Goal: Task Accomplishment & Management: Complete application form

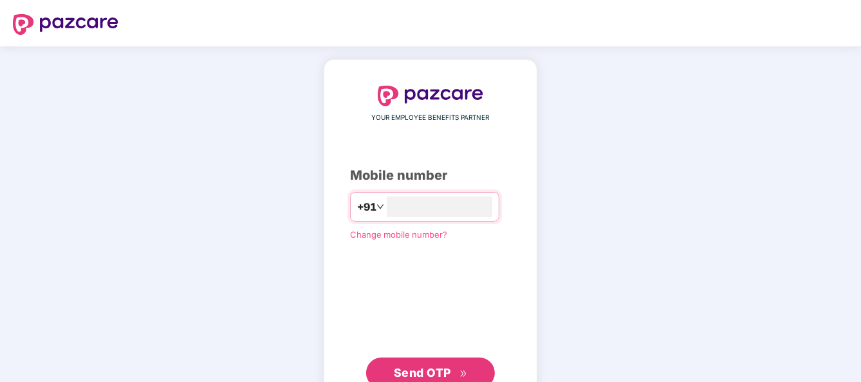
type input "**********"
click at [425, 372] on span "Send OTP" at bounding box center [422, 371] width 57 height 14
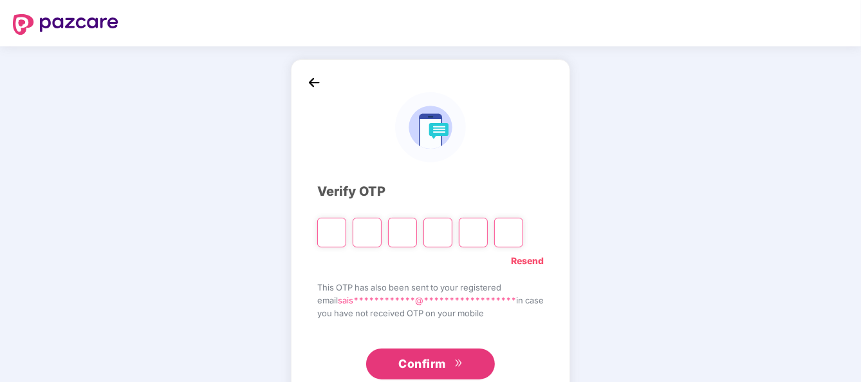
type input "*"
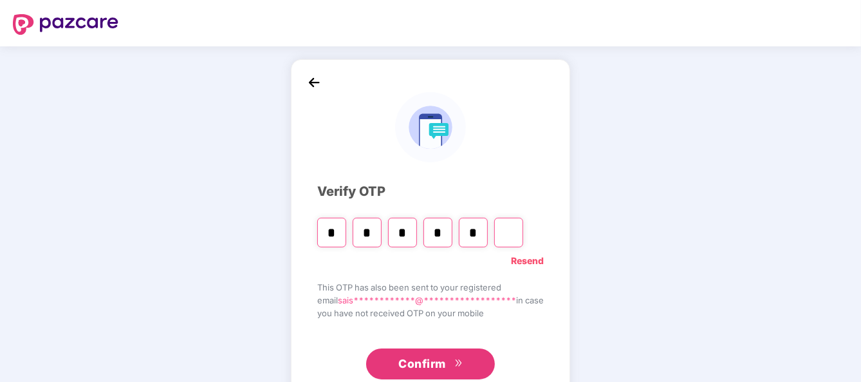
type input "*"
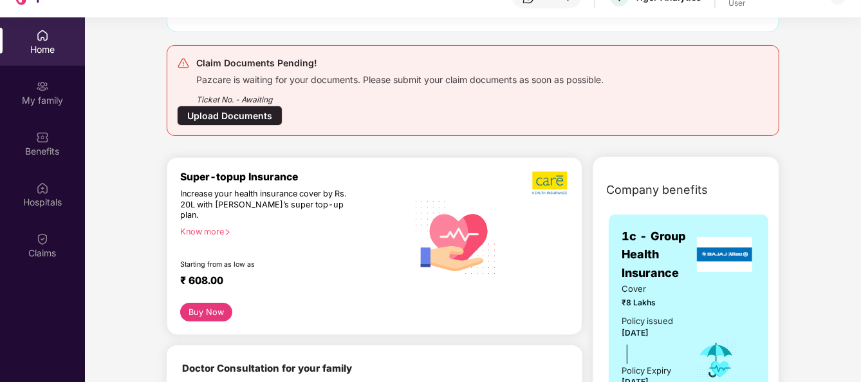
scroll to position [223, 0]
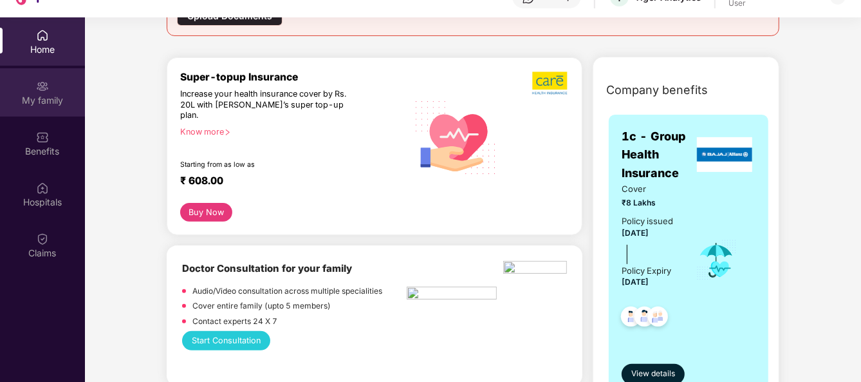
click at [30, 85] on div "My family" at bounding box center [42, 92] width 85 height 48
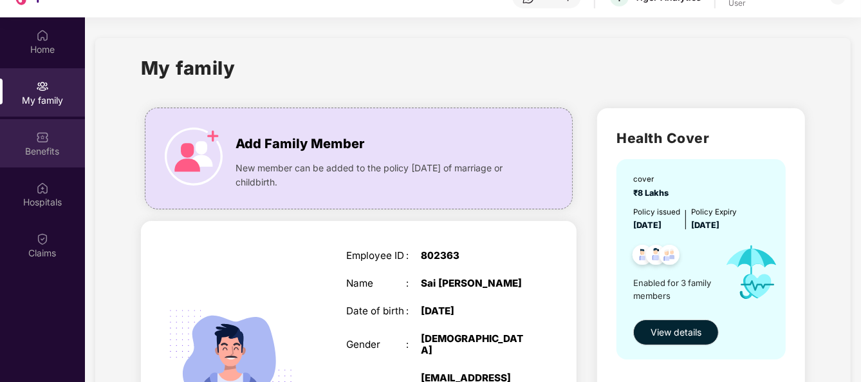
click at [43, 124] on div "Benefits" at bounding box center [42, 143] width 85 height 48
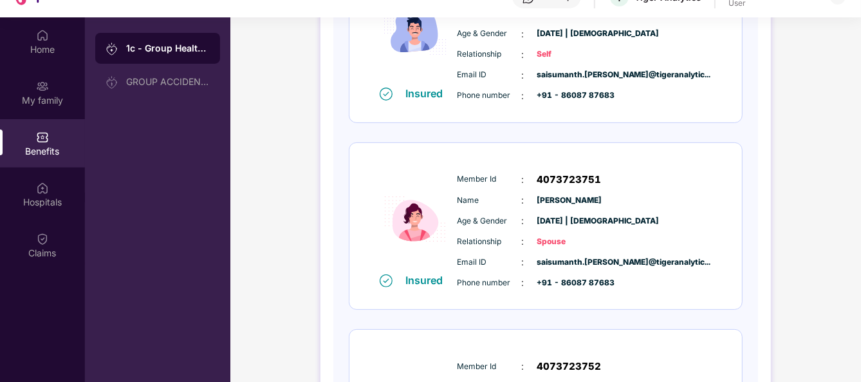
scroll to position [427, 0]
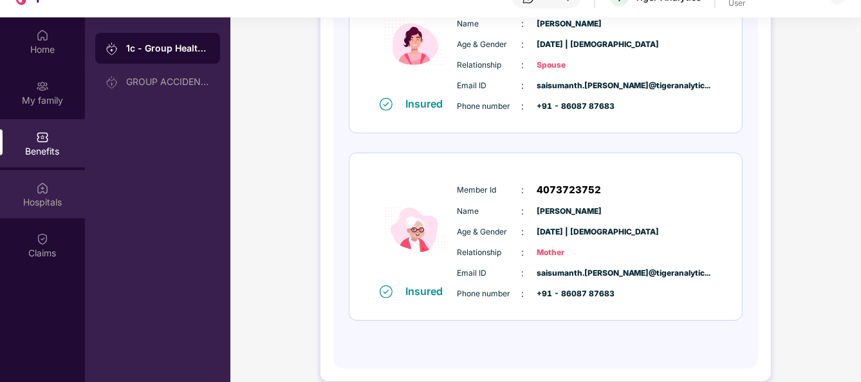
click at [46, 185] on img at bounding box center [42, 188] width 13 height 13
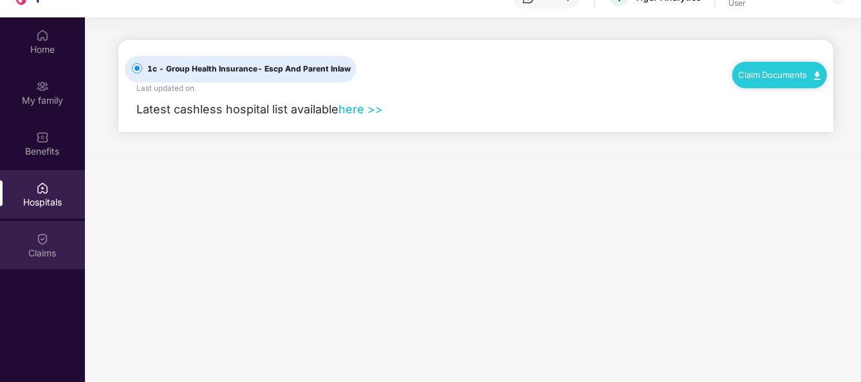
click at [41, 238] on img at bounding box center [42, 238] width 13 height 13
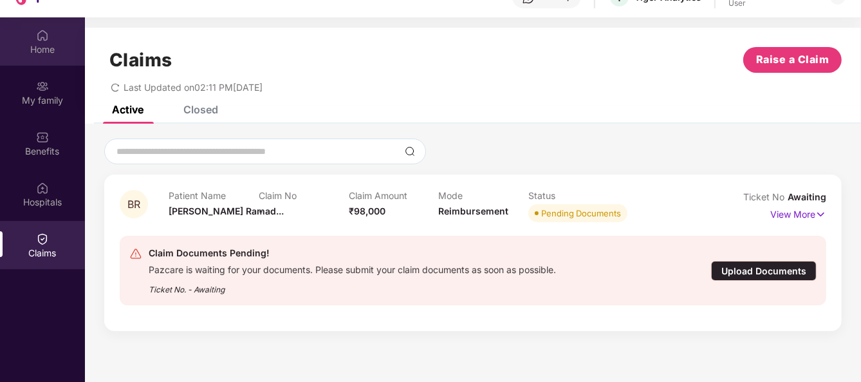
click at [63, 53] on div "Home" at bounding box center [42, 49] width 85 height 13
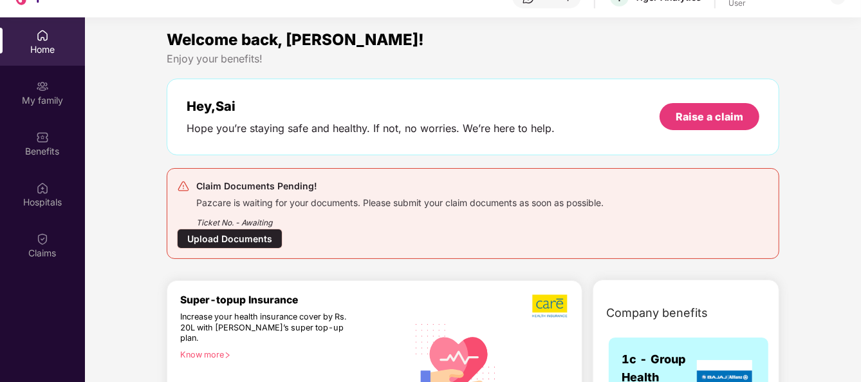
click at [257, 241] on div "Upload Documents" at bounding box center [230, 239] width 106 height 20
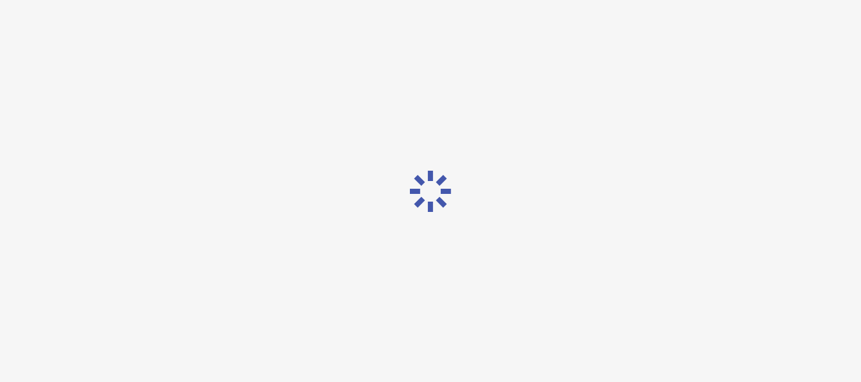
scroll to position [14, 0]
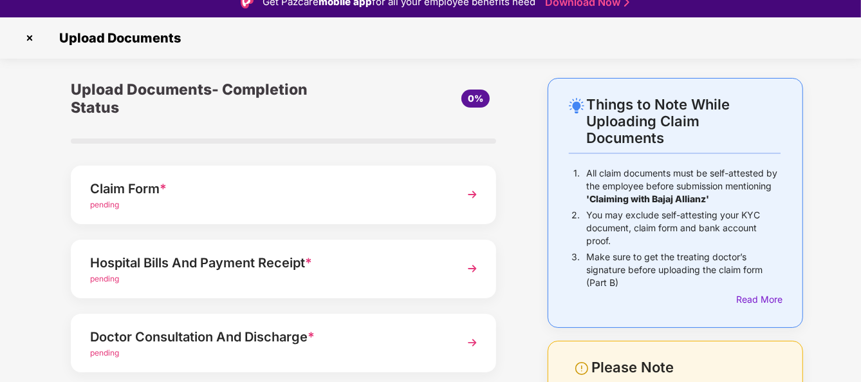
click at [257, 241] on div "Hospital Bills And Payment Receipt * pending" at bounding box center [283, 268] width 425 height 59
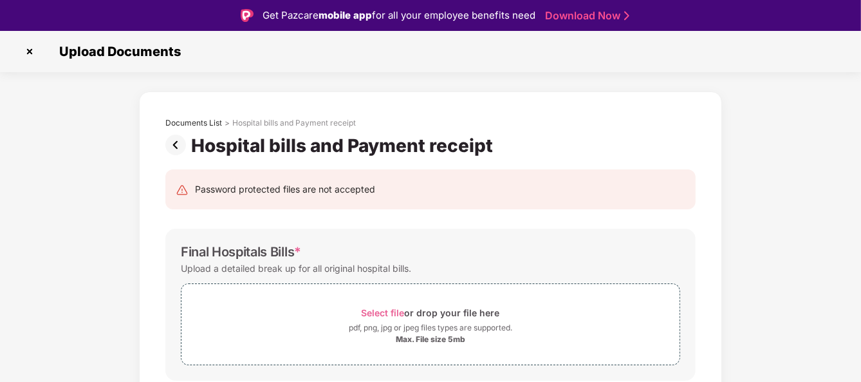
click at [32, 53] on img at bounding box center [29, 51] width 21 height 21
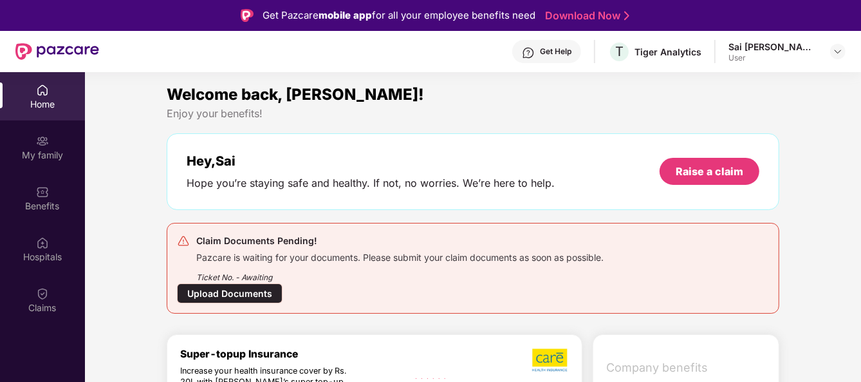
click at [252, 292] on div "Upload Documents" at bounding box center [230, 293] width 106 height 20
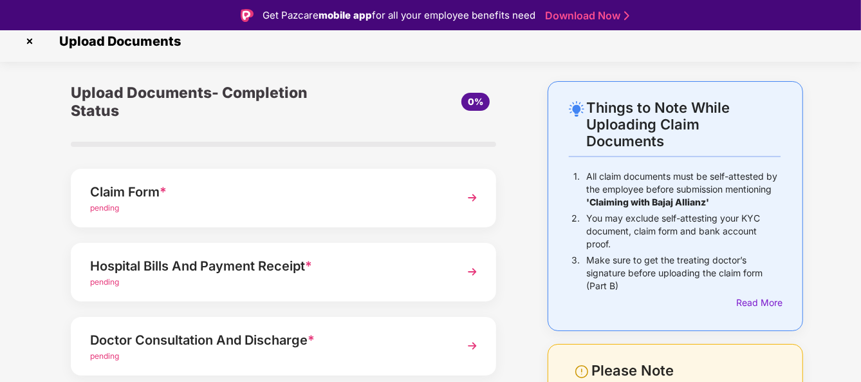
scroll to position [8, 0]
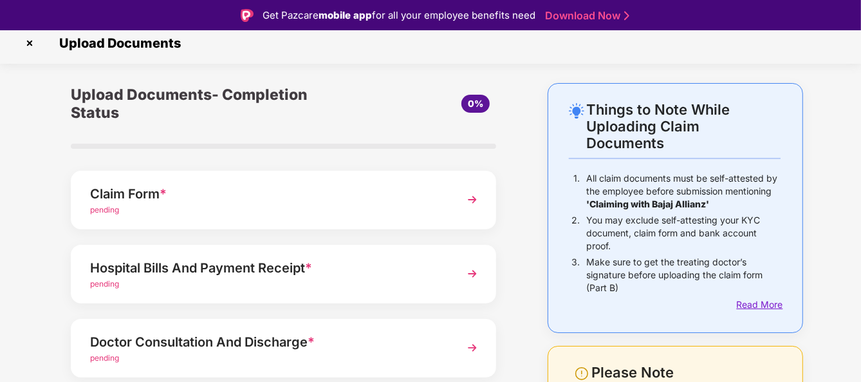
click at [760, 301] on div "Read More" at bounding box center [759, 304] width 44 height 14
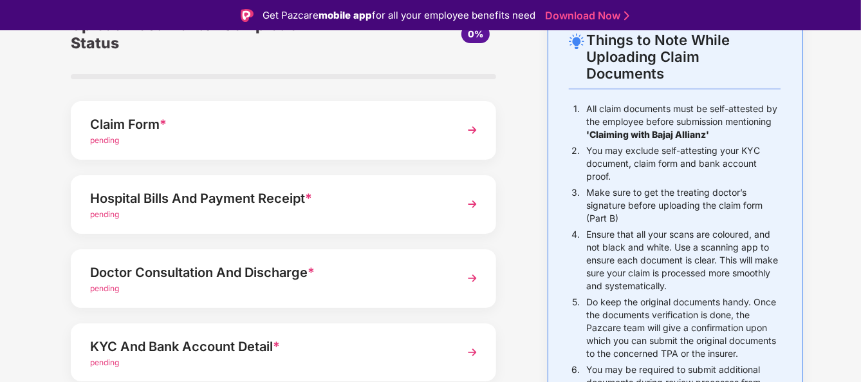
scroll to position [0, 0]
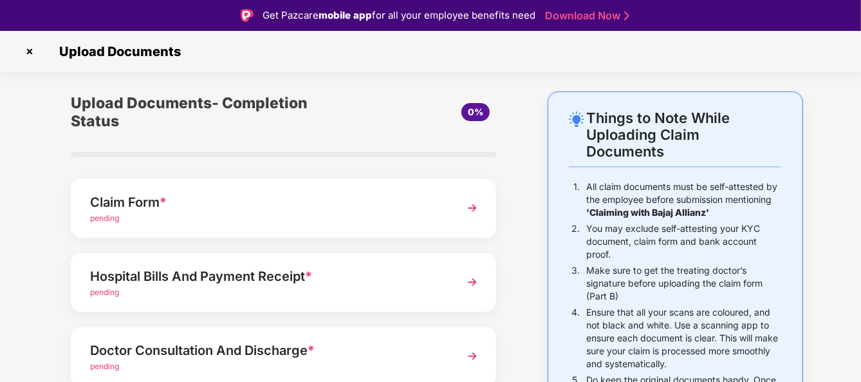
click at [476, 209] on img at bounding box center [472, 207] width 23 height 23
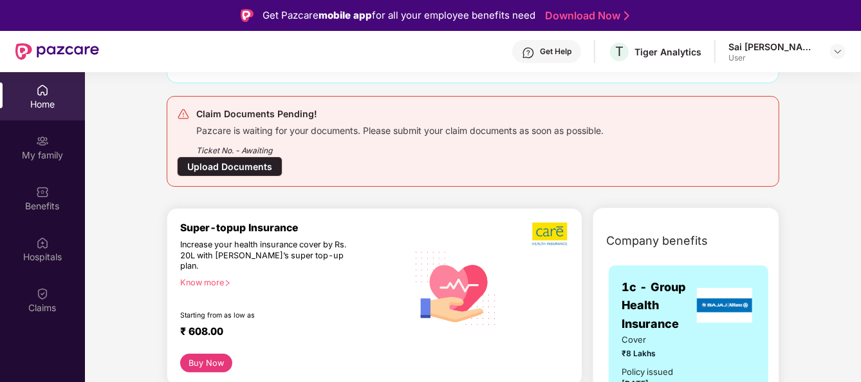
scroll to position [127, 0]
click at [272, 168] on div "Upload Documents" at bounding box center [230, 166] width 106 height 20
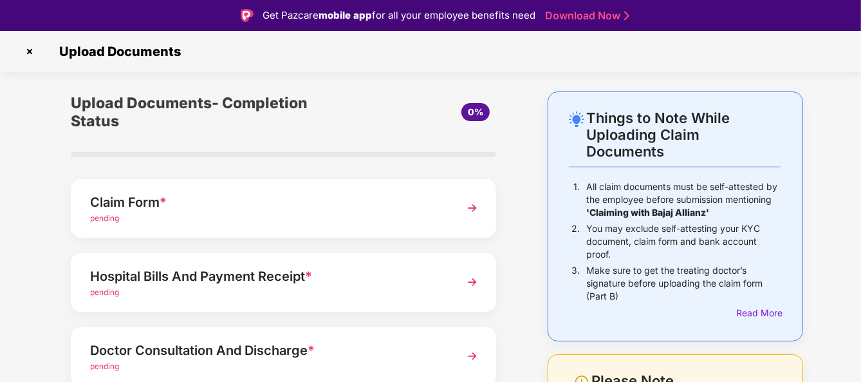
click at [405, 210] on div "Claim Form *" at bounding box center [267, 202] width 355 height 21
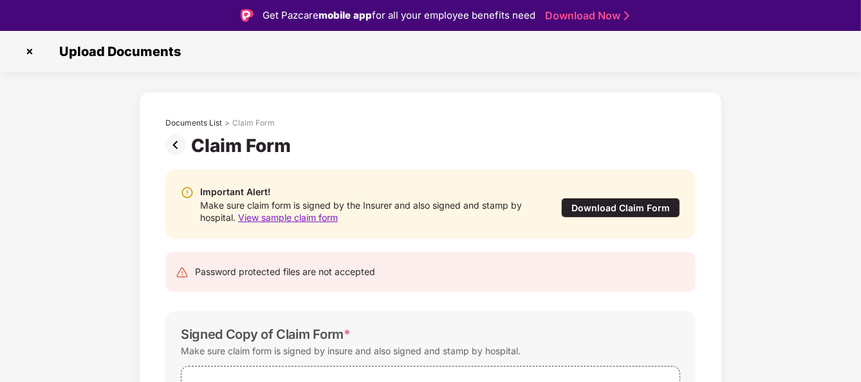
click at [315, 221] on span "View sample claim form" at bounding box center [288, 217] width 100 height 11
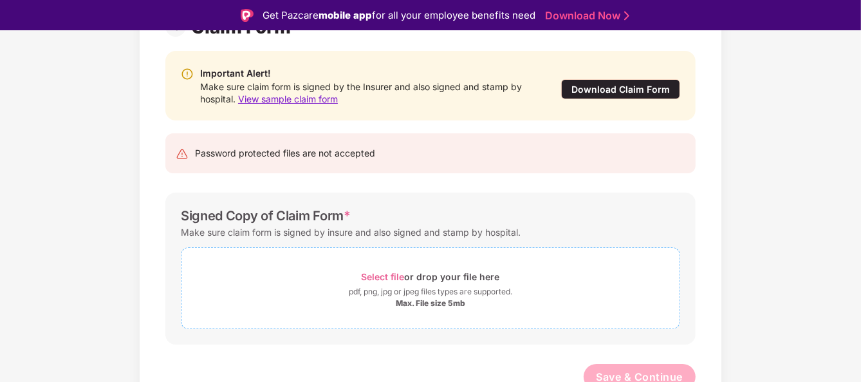
click at [407, 285] on div "pdf, png, jpg or jpeg files types are supported." at bounding box center [431, 291] width 164 height 13
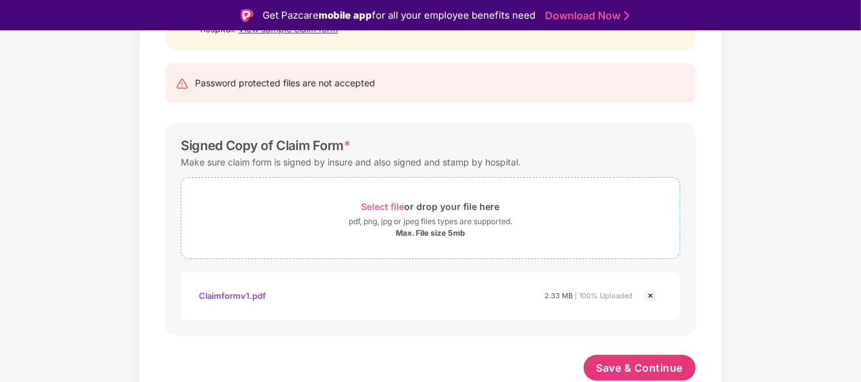
scroll to position [31, 0]
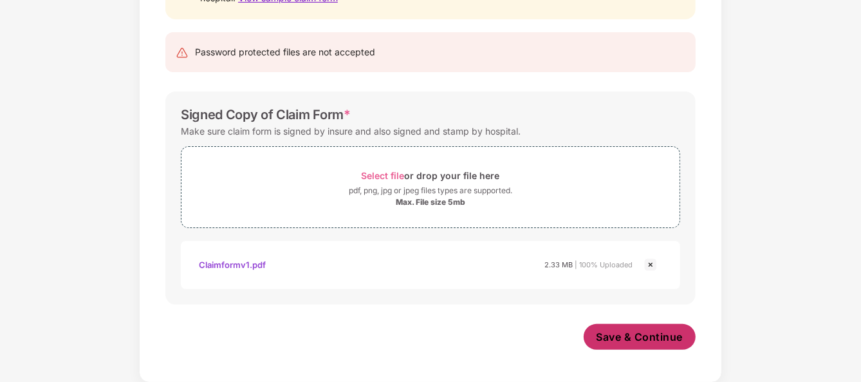
click at [605, 341] on span "Save & Continue" at bounding box center [640, 337] width 87 height 14
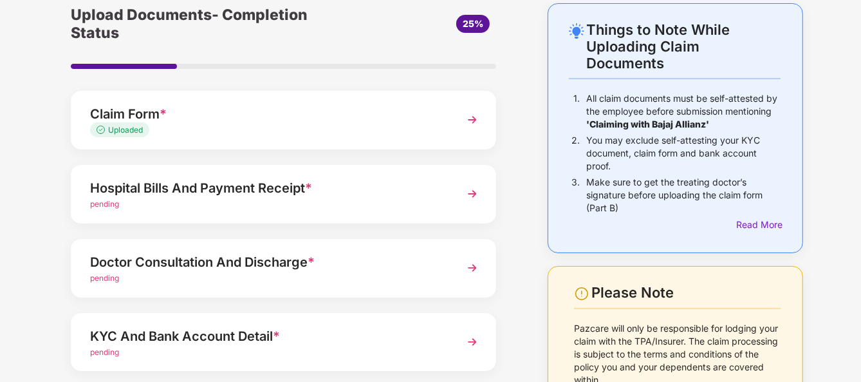
scroll to position [58, 0]
click at [370, 205] on div "pending" at bounding box center [267, 204] width 355 height 12
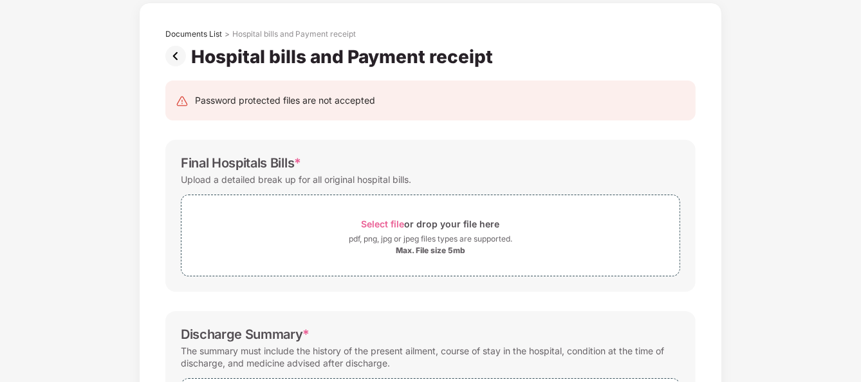
scroll to position [0, 0]
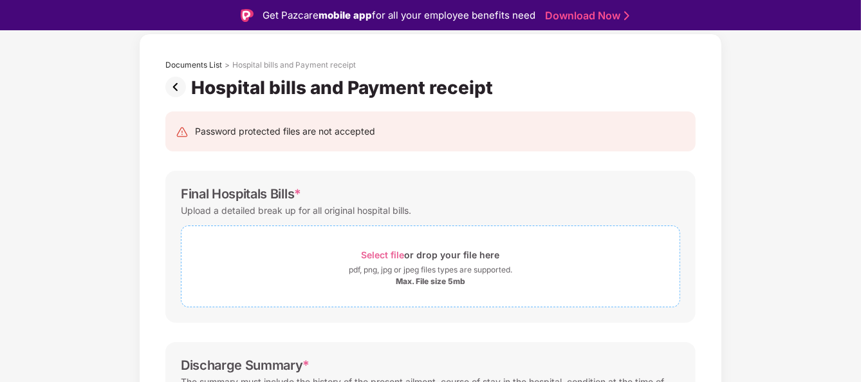
click at [357, 248] on div "Select file or drop your file here" at bounding box center [431, 254] width 498 height 17
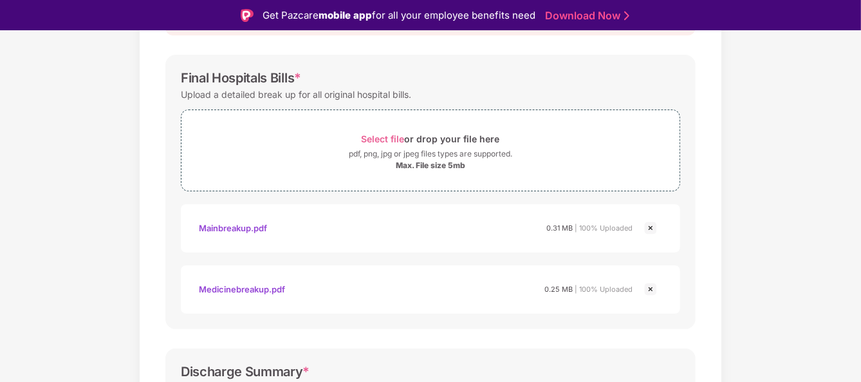
scroll to position [213, 0]
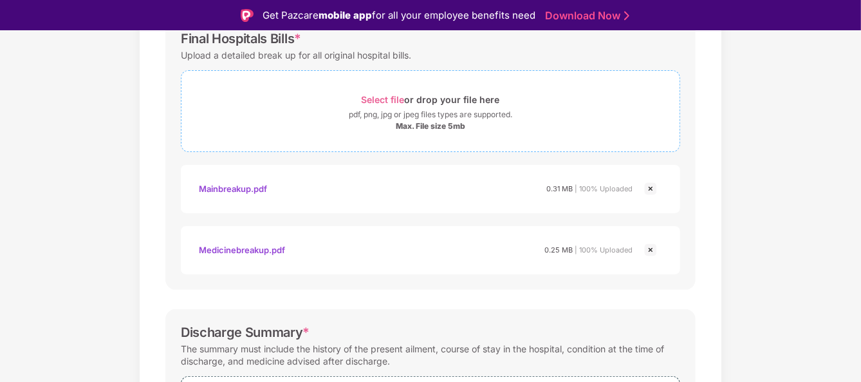
click at [415, 105] on div "Select file or drop your file here" at bounding box center [431, 99] width 138 height 17
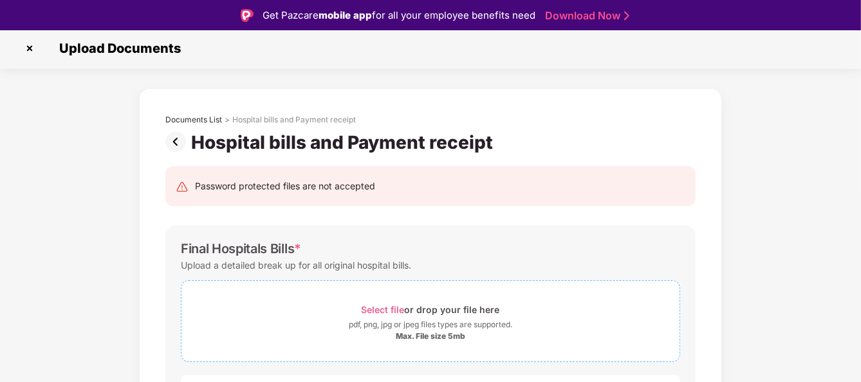
scroll to position [0, 0]
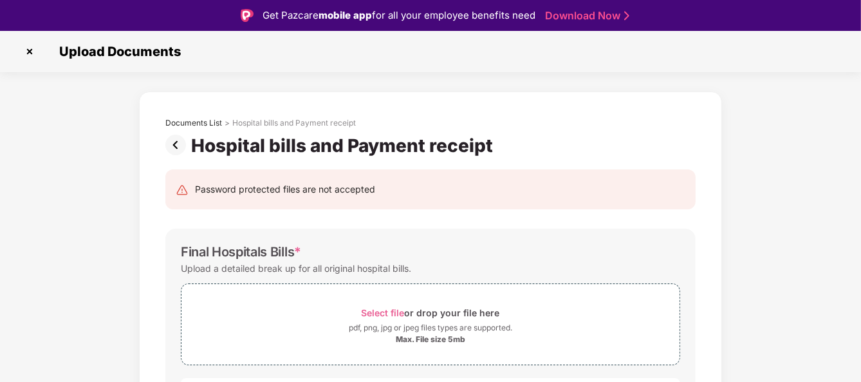
click at [182, 149] on img at bounding box center [178, 145] width 26 height 21
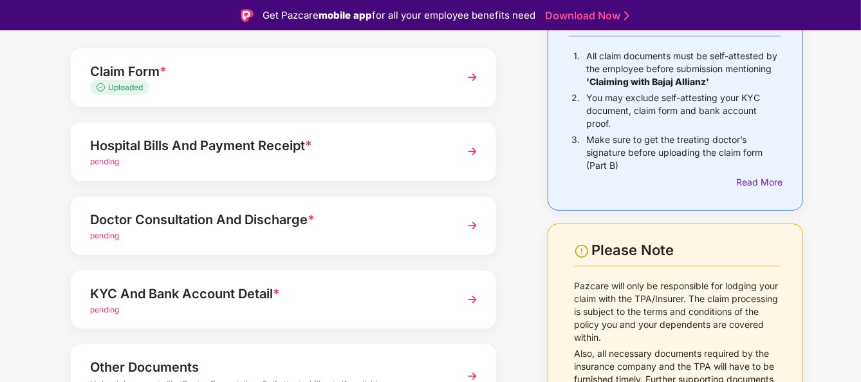
scroll to position [131, 0]
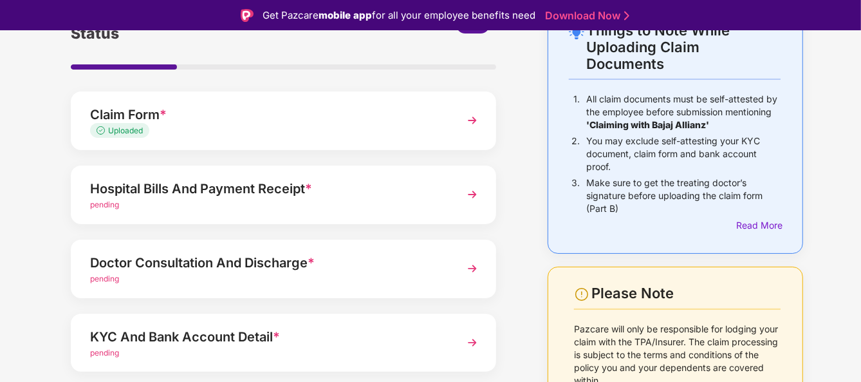
scroll to position [89, 0]
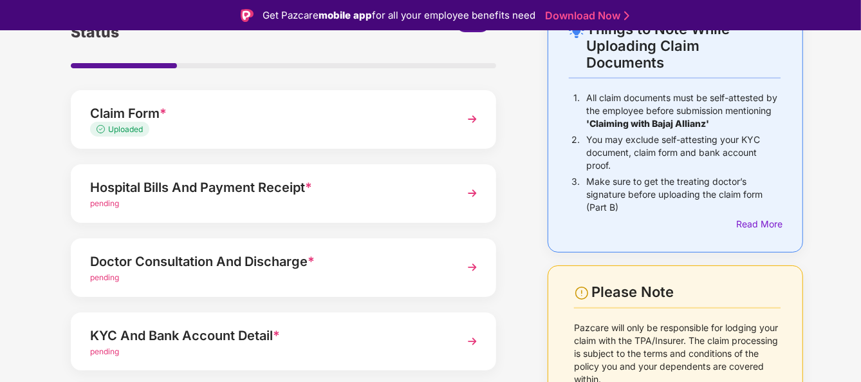
click at [420, 184] on div "Hospital Bills And Payment Receipt *" at bounding box center [267, 187] width 355 height 21
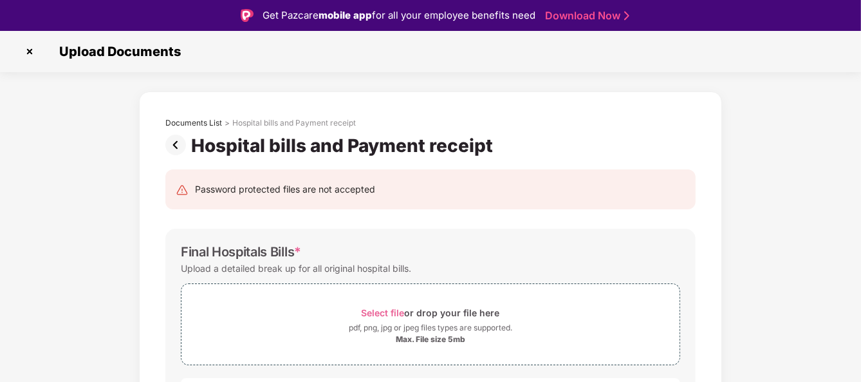
click at [175, 142] on img at bounding box center [178, 145] width 26 height 21
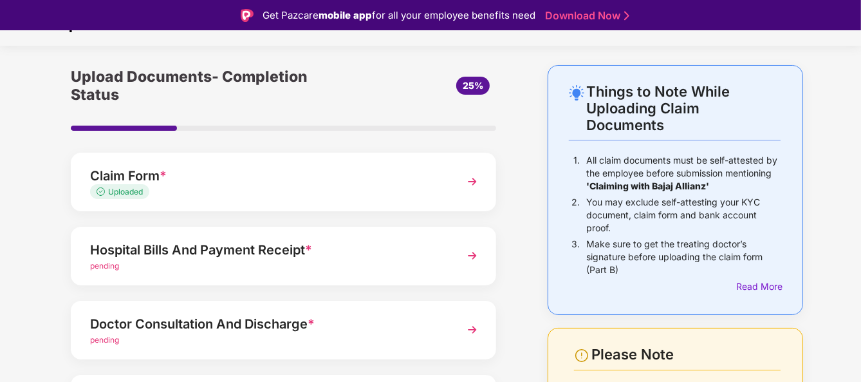
scroll to position [27, 0]
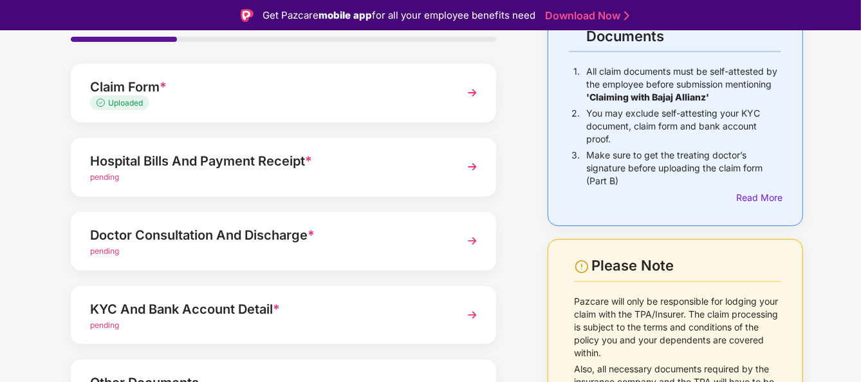
scroll to position [115, 0]
click at [425, 160] on div "Hospital Bills And Payment Receipt *" at bounding box center [267, 161] width 355 height 21
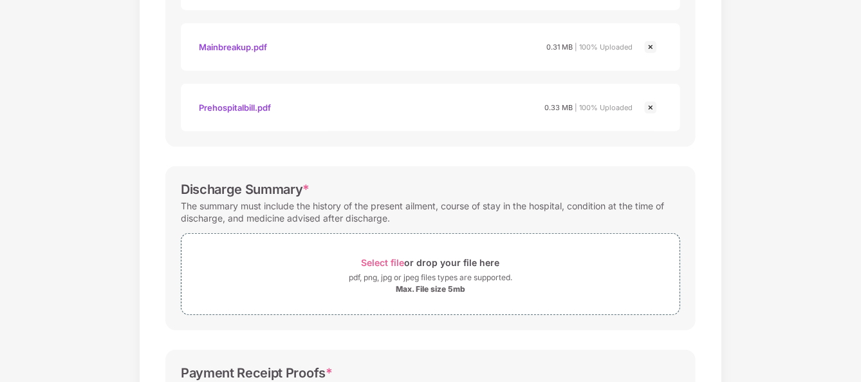
scroll to position [581, 0]
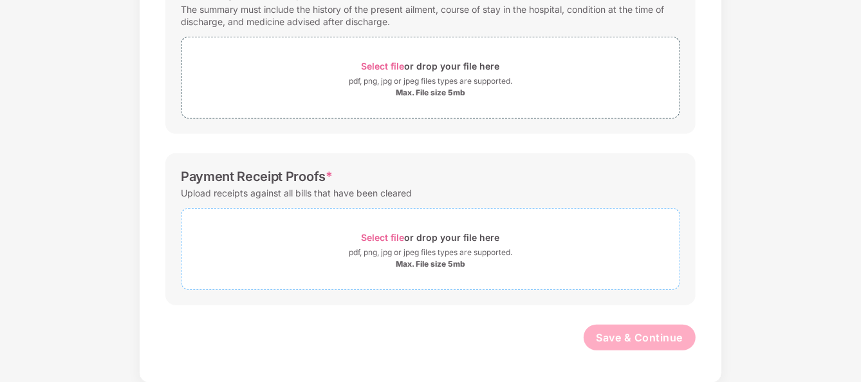
click at [407, 252] on div "pdf, png, jpg or jpeg files types are supported." at bounding box center [431, 252] width 164 height 13
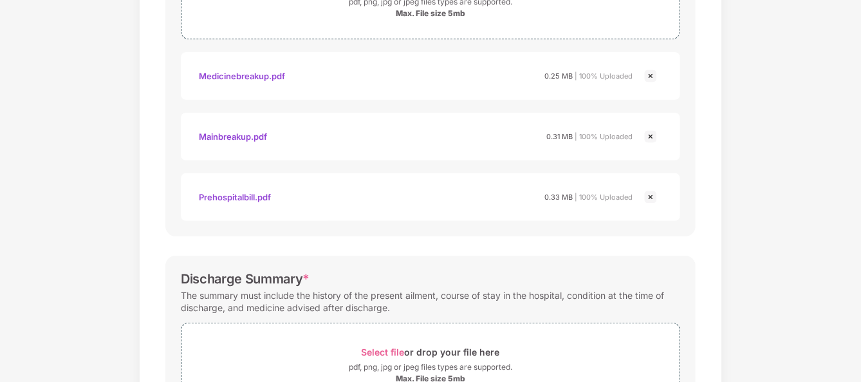
scroll to position [442, 0]
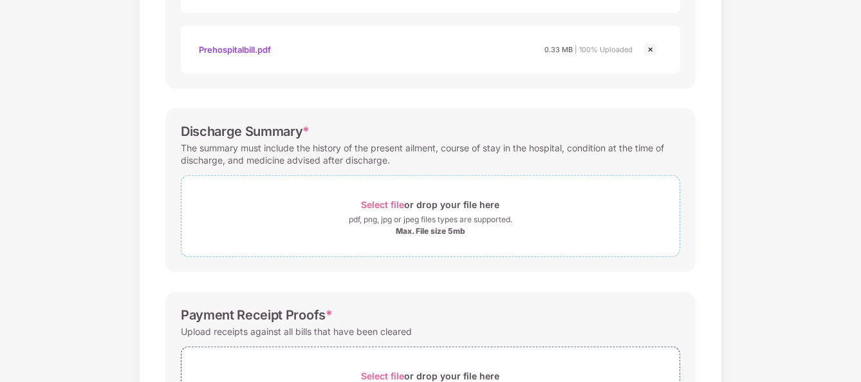
click at [406, 208] on div "Select file or drop your file here" at bounding box center [431, 204] width 138 height 17
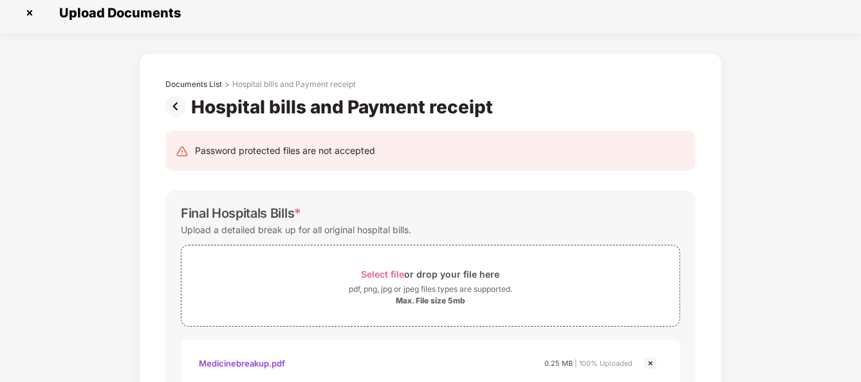
scroll to position [0, 0]
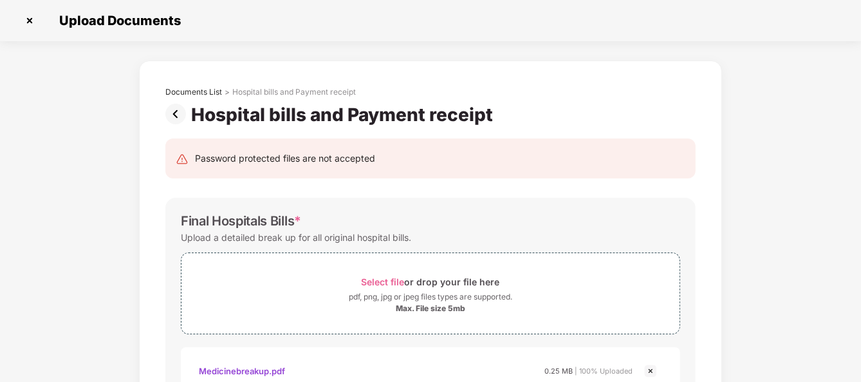
click at [175, 107] on img at bounding box center [178, 114] width 26 height 21
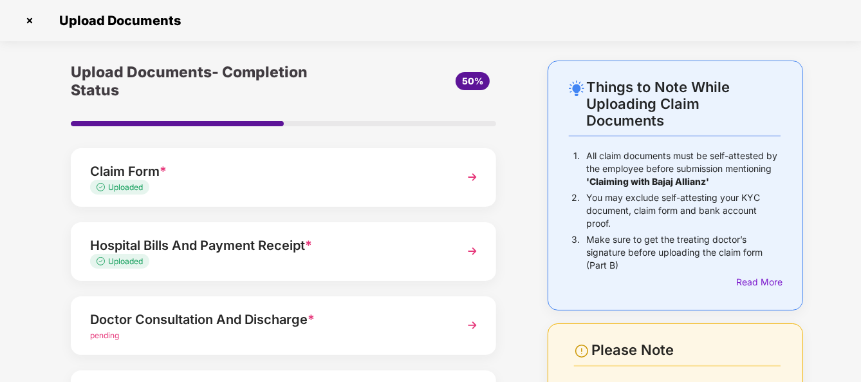
scroll to position [77, 0]
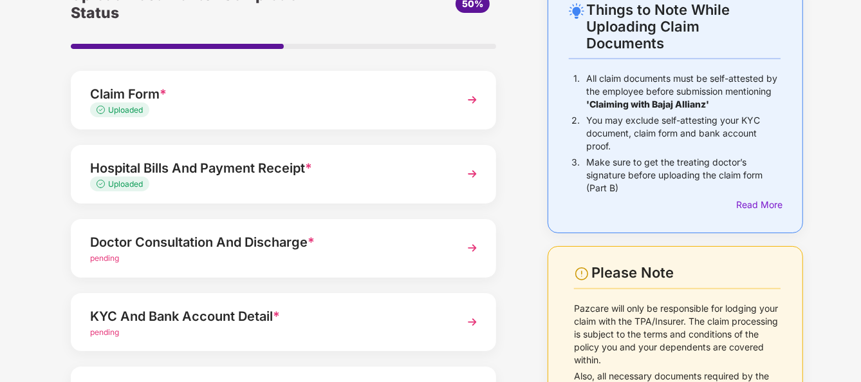
click at [433, 244] on div "Doctor Consultation And Discharge *" at bounding box center [267, 242] width 355 height 21
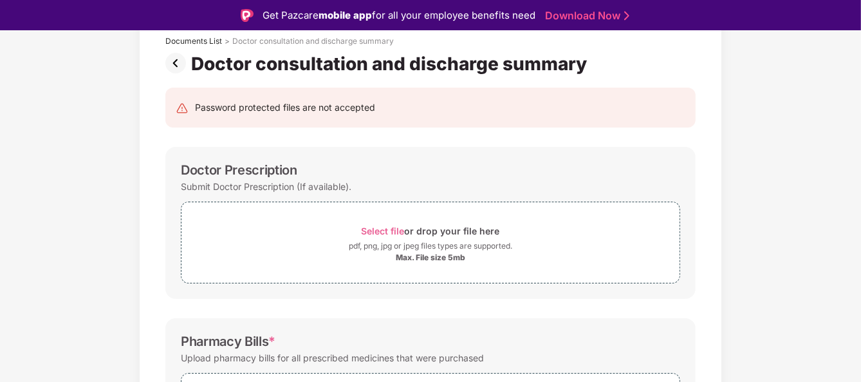
scroll to position [82, 0]
click at [433, 244] on div "pdf, png, jpg or jpeg files types are supported." at bounding box center [431, 245] width 164 height 13
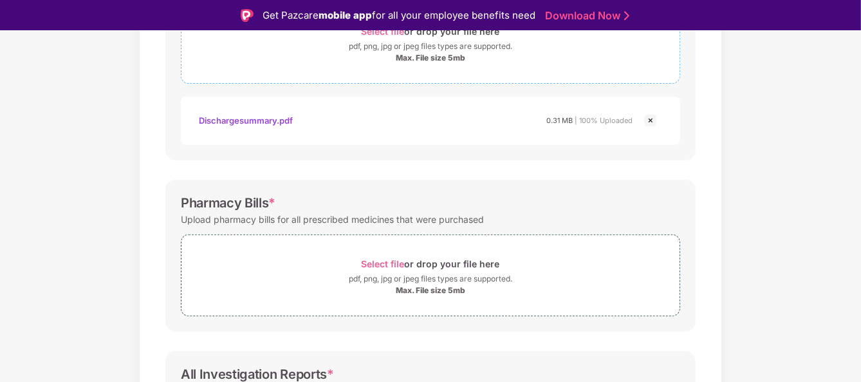
scroll to position [282, 0]
click at [447, 265] on div "Select file or drop your file here" at bounding box center [431, 262] width 138 height 17
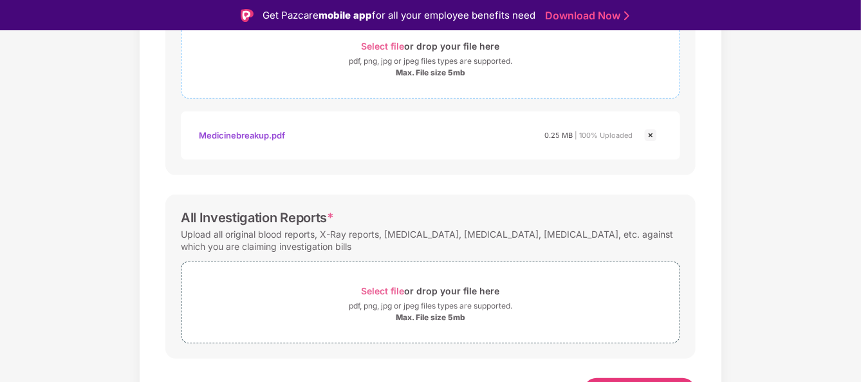
scroll to position [521, 0]
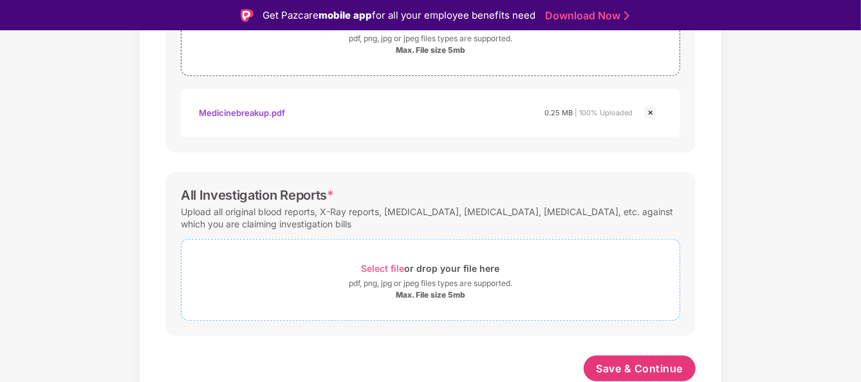
click at [441, 270] on div "Select file or drop your file here" at bounding box center [431, 267] width 138 height 17
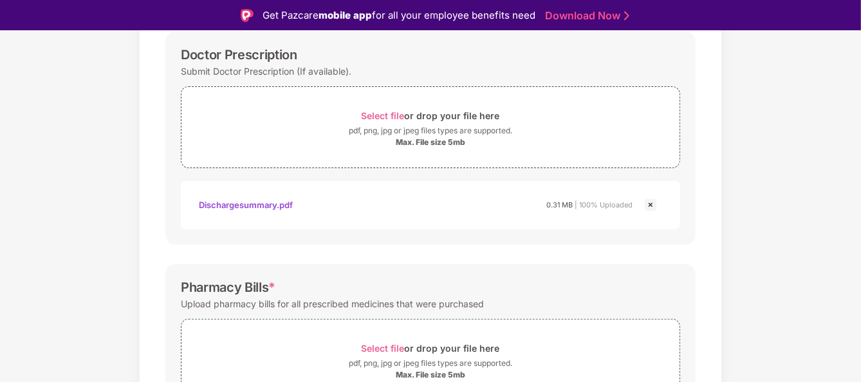
scroll to position [583, 0]
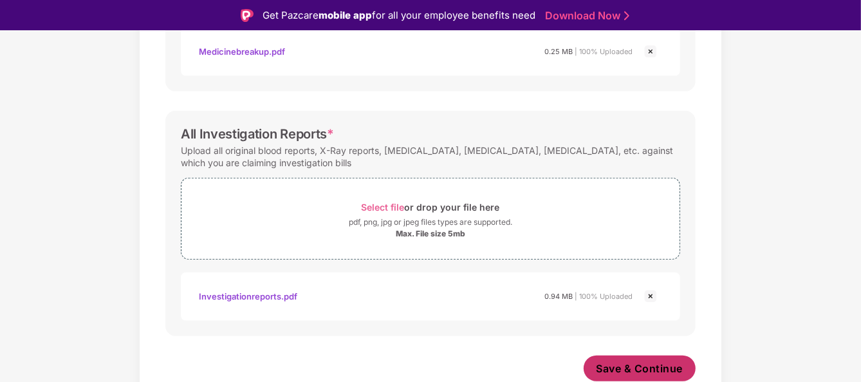
click at [626, 367] on span "Save & Continue" at bounding box center [640, 368] width 87 height 14
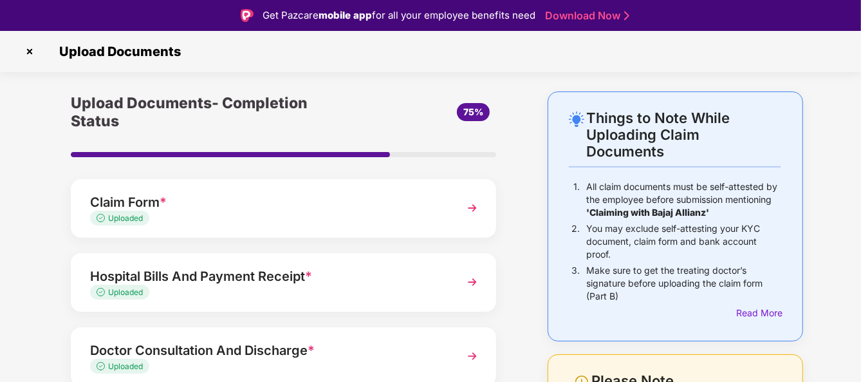
scroll to position [205, 0]
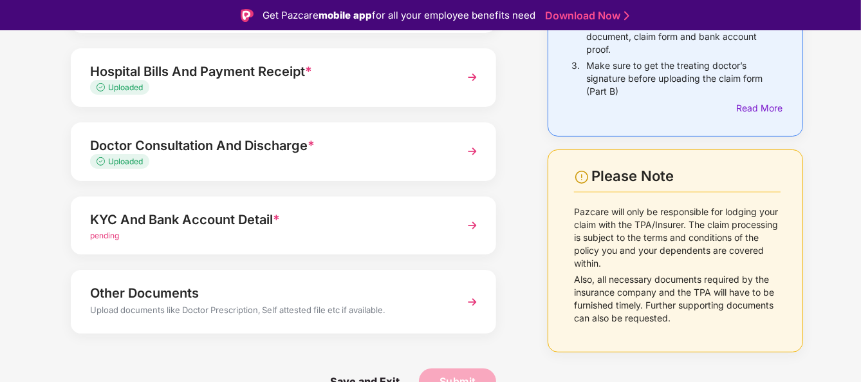
click at [442, 236] on div "pending" at bounding box center [267, 236] width 355 height 12
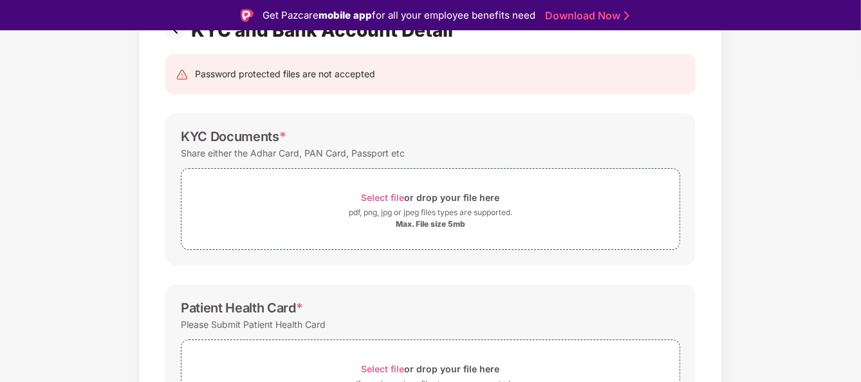
scroll to position [115, 0]
click at [407, 201] on div "Select file or drop your file here" at bounding box center [431, 197] width 138 height 17
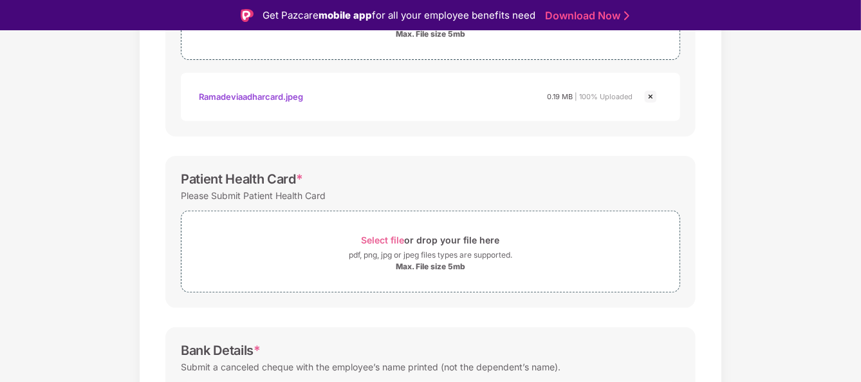
scroll to position [306, 0]
click at [425, 253] on div "pdf, png, jpg or jpeg files types are supported." at bounding box center [431, 253] width 164 height 13
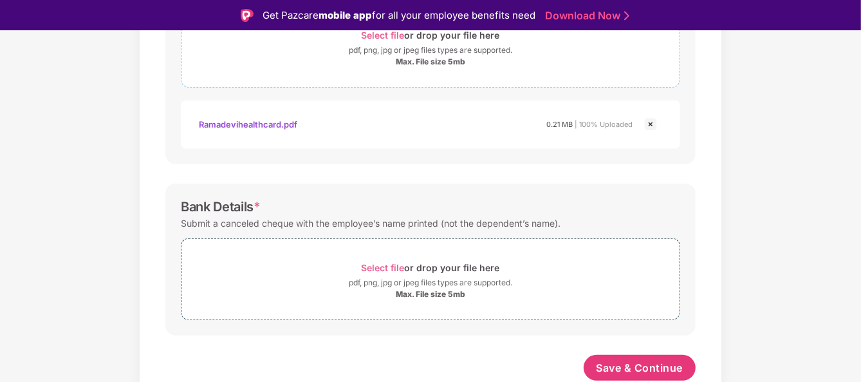
scroll to position [31, 0]
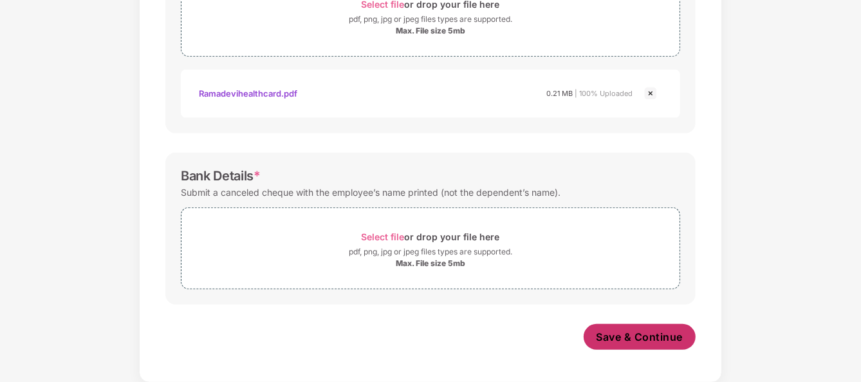
click at [613, 342] on span "Save & Continue" at bounding box center [640, 337] width 87 height 14
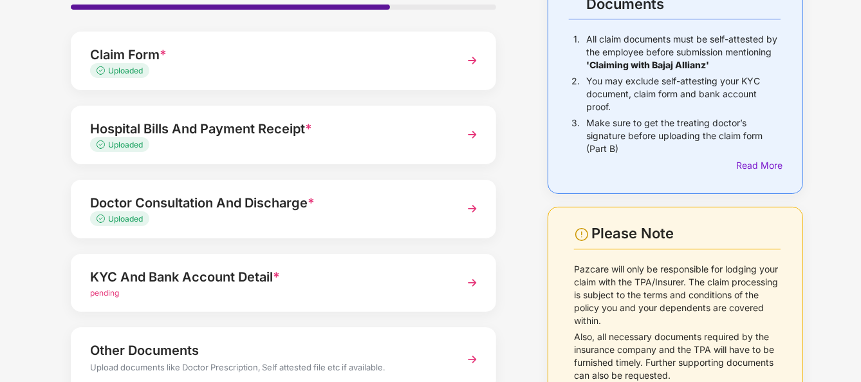
scroll to position [205, 0]
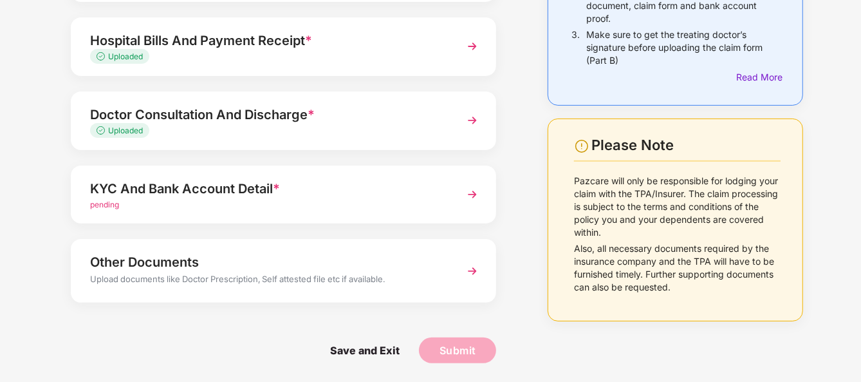
click at [474, 270] on img at bounding box center [472, 270] width 23 height 23
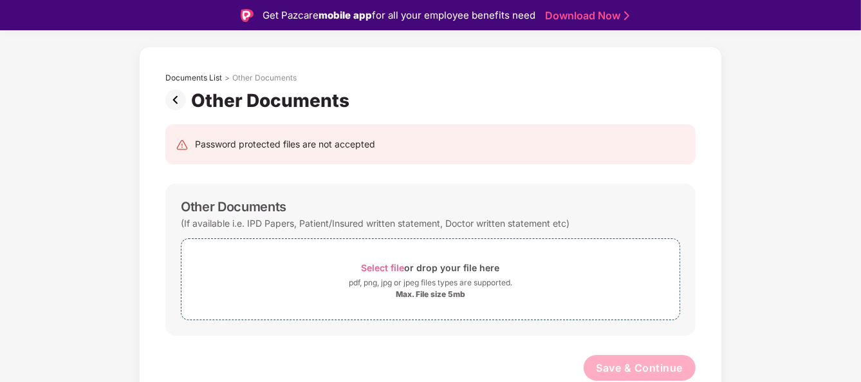
scroll to position [31, 0]
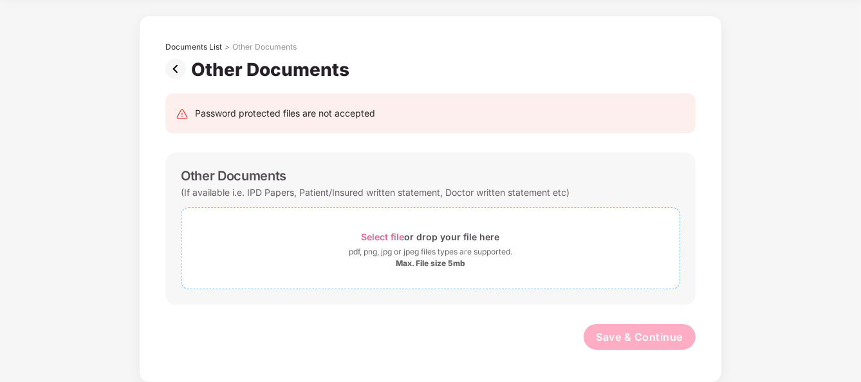
click at [433, 236] on div "Select file or drop your file here" at bounding box center [431, 236] width 138 height 17
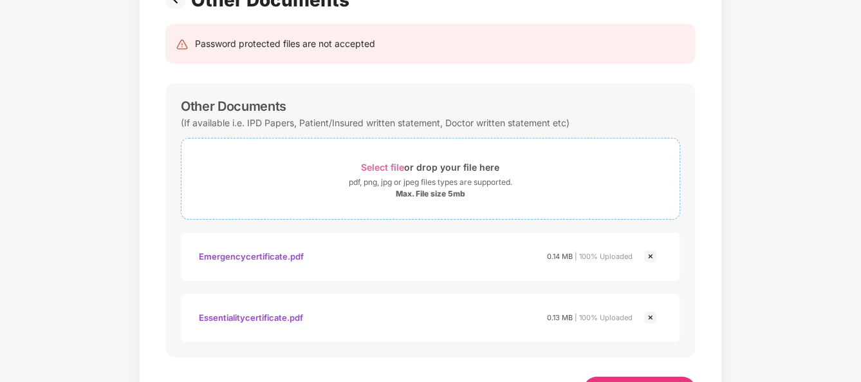
scroll to position [161, 0]
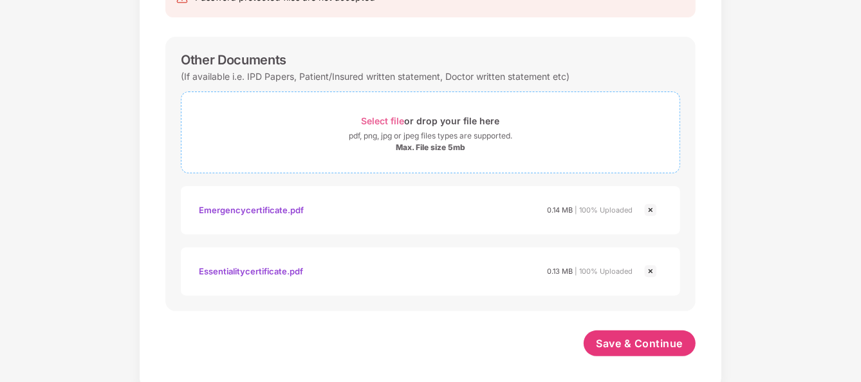
click at [393, 123] on span "Select file" at bounding box center [383, 120] width 43 height 11
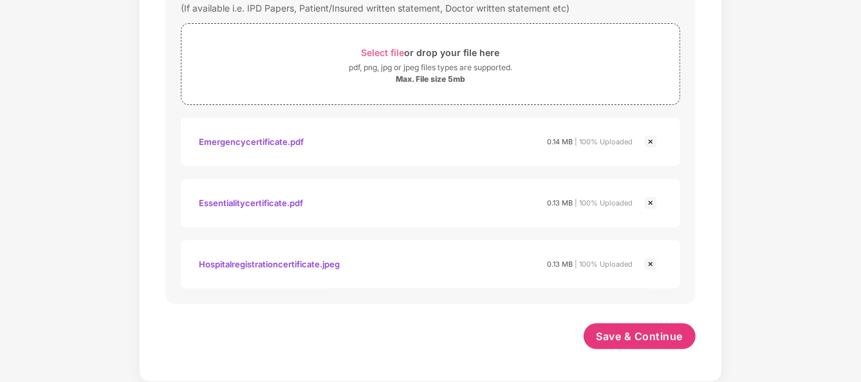
scroll to position [229, 0]
click at [630, 341] on span "Save & Continue" at bounding box center [640, 337] width 87 height 14
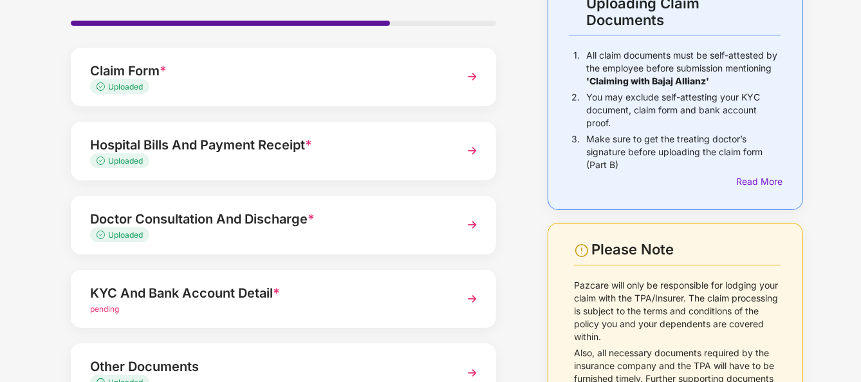
scroll to position [200, 0]
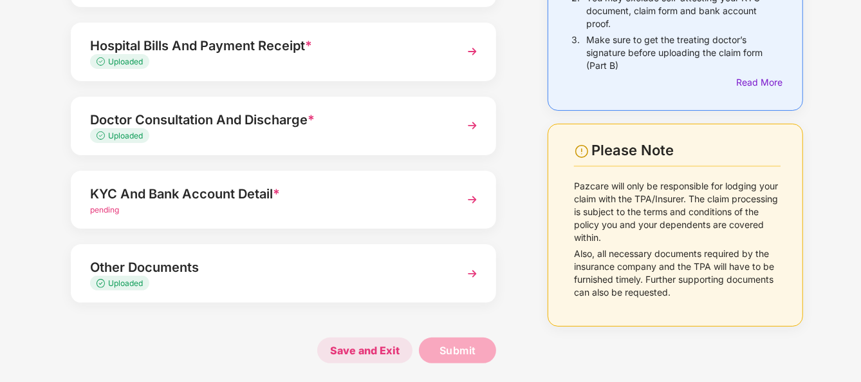
click at [382, 359] on span "Save and Exit" at bounding box center [364, 350] width 95 height 26
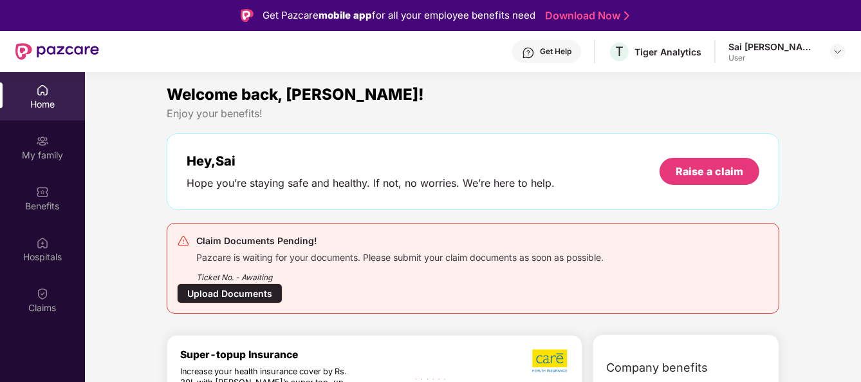
click at [257, 285] on div "Upload Documents" at bounding box center [230, 293] width 106 height 20
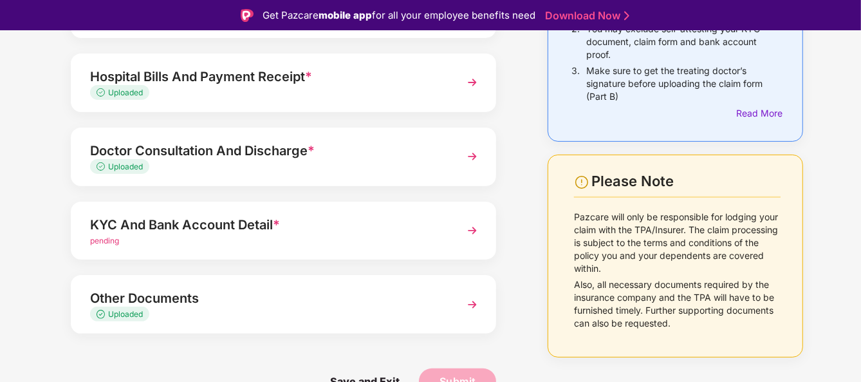
scroll to position [31, 0]
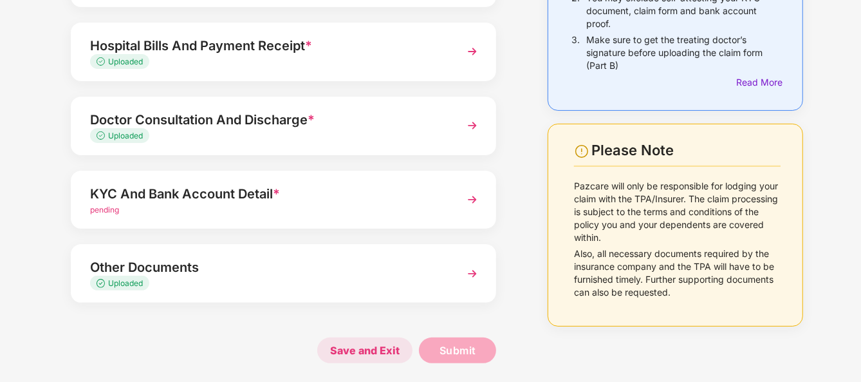
click at [365, 348] on span "Save and Exit" at bounding box center [364, 350] width 95 height 26
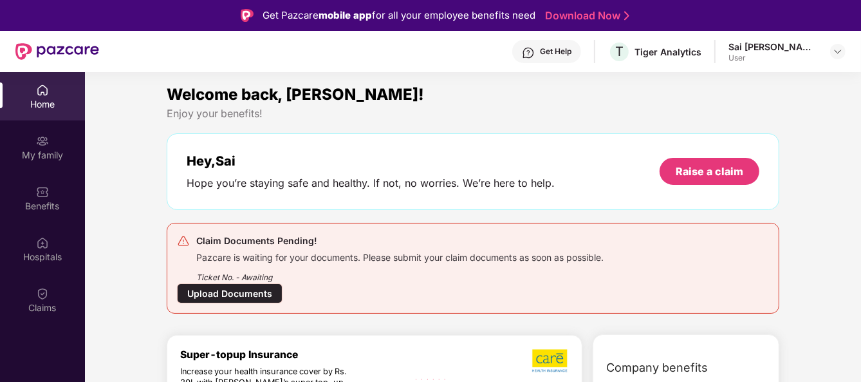
click at [238, 295] on div "Upload Documents" at bounding box center [230, 293] width 106 height 20
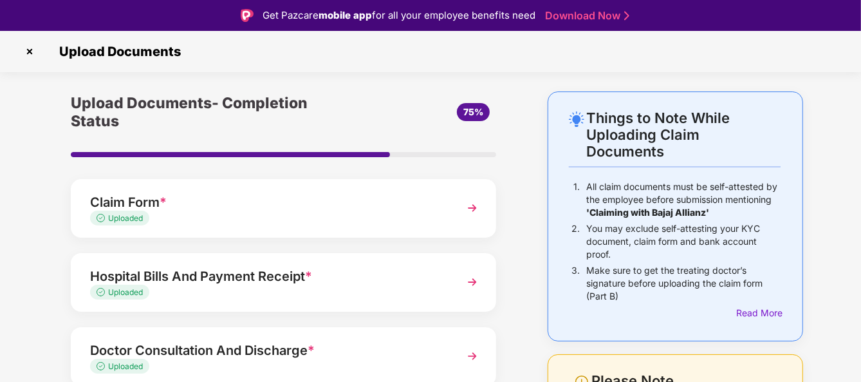
scroll to position [200, 0]
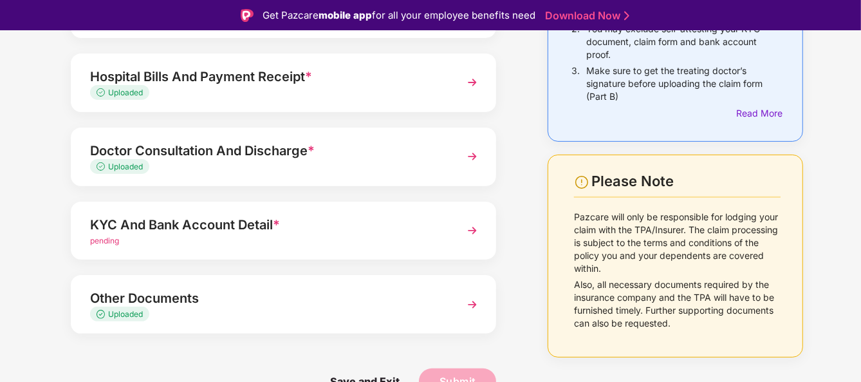
click at [371, 233] on div "KYC And Bank Account Detail *" at bounding box center [267, 224] width 355 height 21
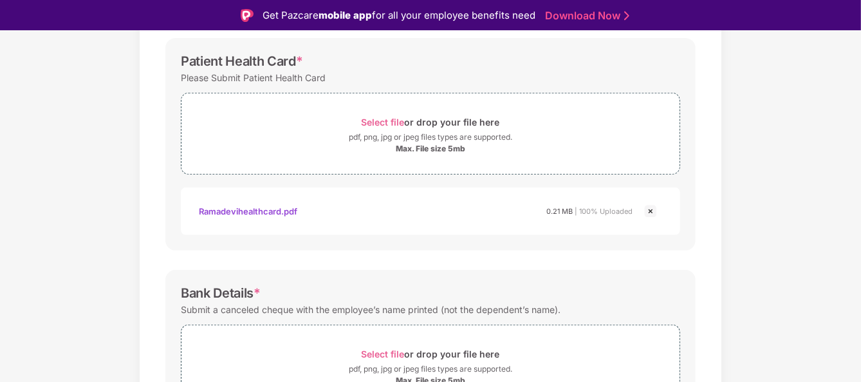
scroll to position [509, 0]
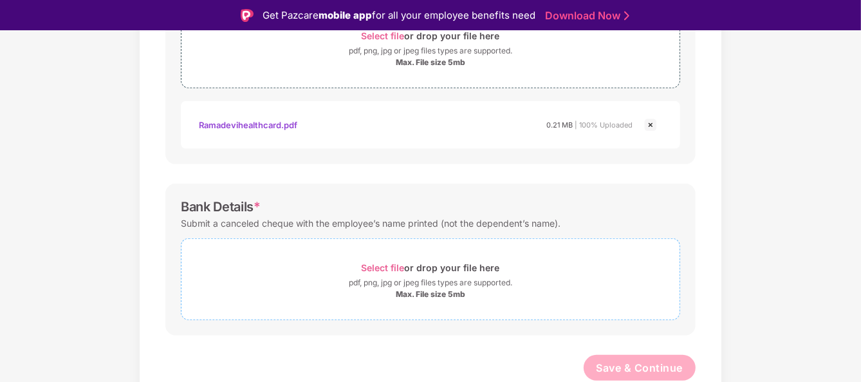
click at [422, 279] on div "pdf, png, jpg or jpeg files types are supported." at bounding box center [431, 282] width 164 height 13
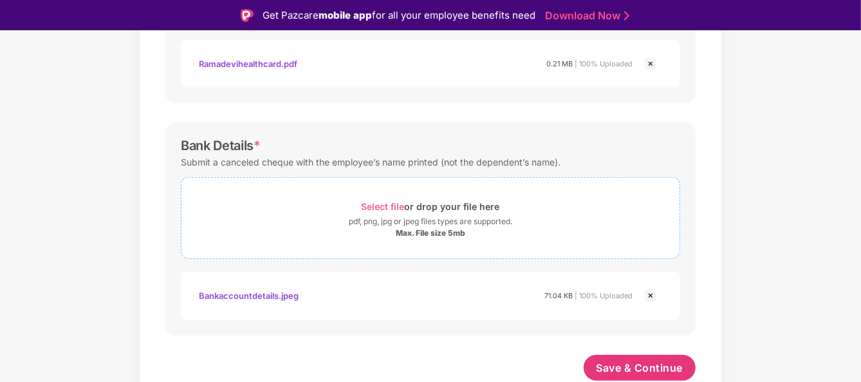
scroll to position [570, 0]
click at [629, 364] on span "Save & Continue" at bounding box center [640, 367] width 87 height 14
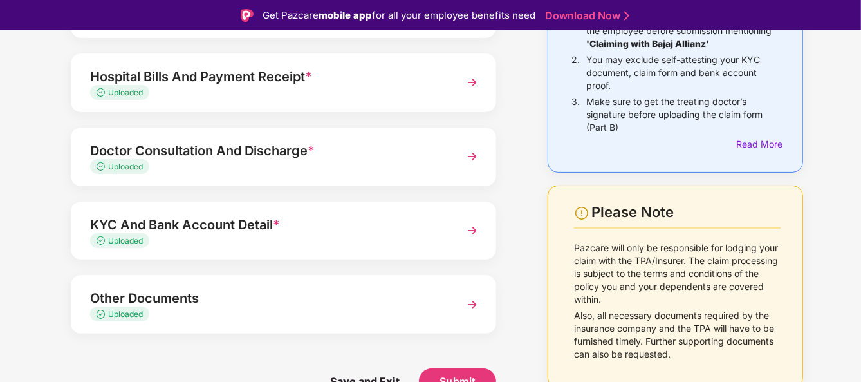
scroll to position [31, 0]
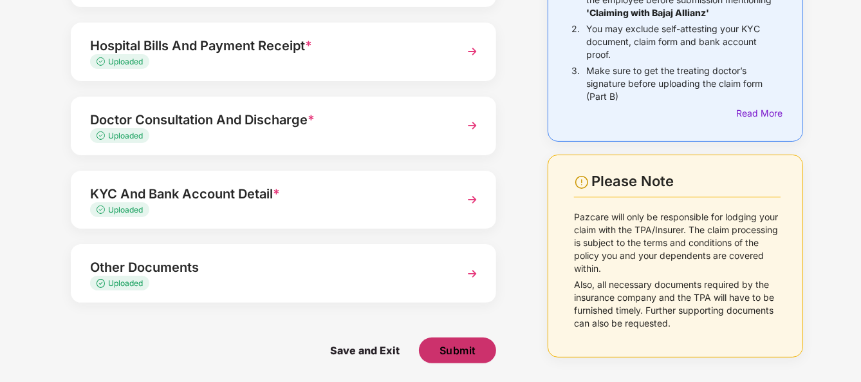
click at [471, 344] on span "Submit" at bounding box center [458, 350] width 37 height 14
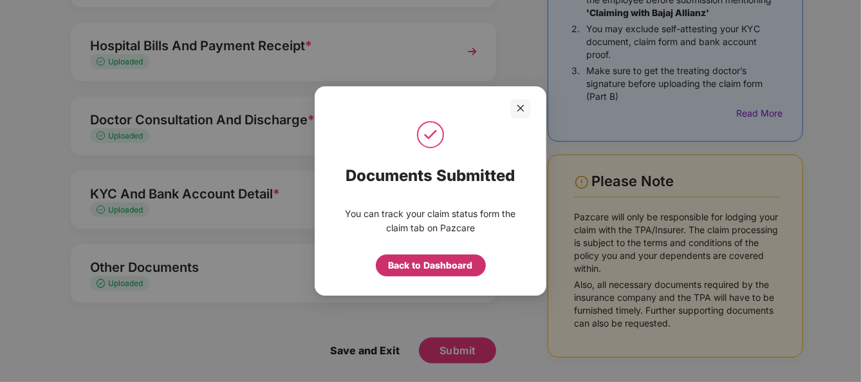
click at [440, 265] on div "Back to Dashboard" at bounding box center [431, 265] width 84 height 14
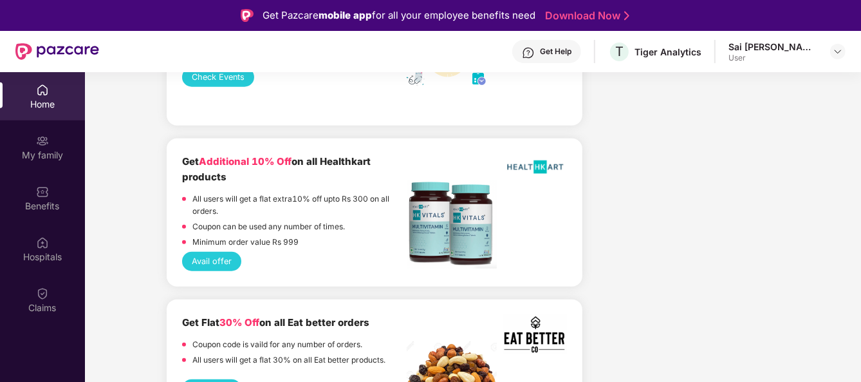
scroll to position [966, 0]
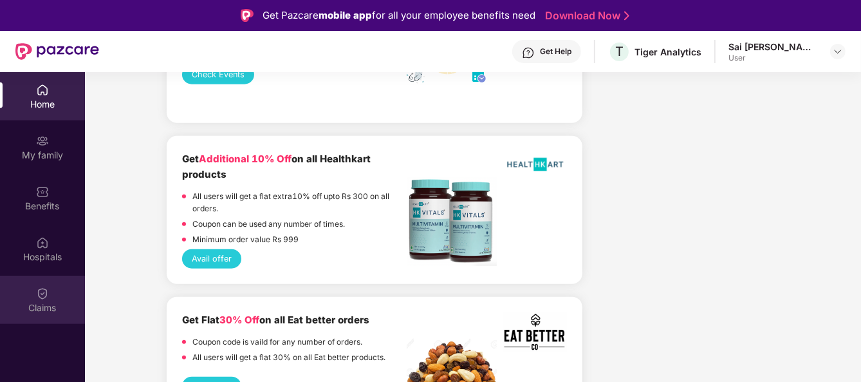
click at [28, 298] on div "Claims" at bounding box center [42, 300] width 85 height 48
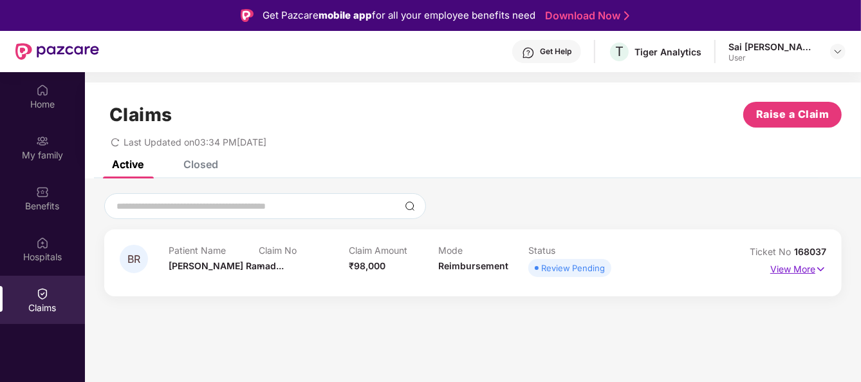
click at [792, 268] on p "View More" at bounding box center [799, 267] width 56 height 17
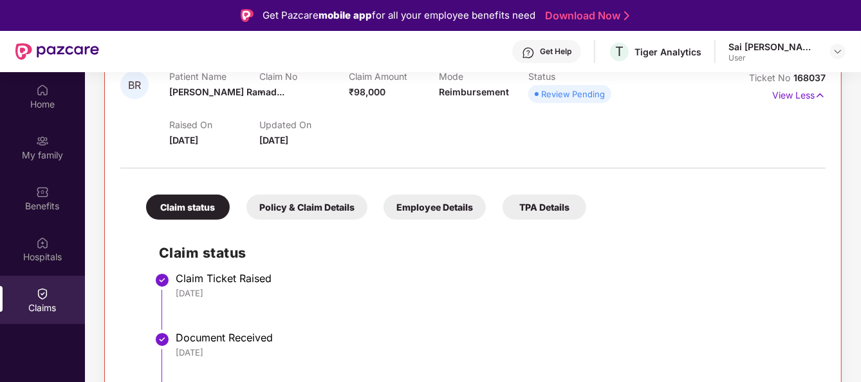
scroll to position [71, 0]
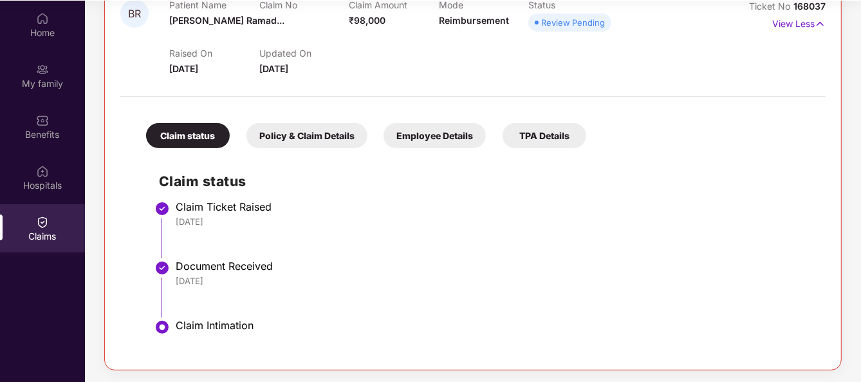
click at [341, 129] on div "Policy & Claim Details" at bounding box center [307, 135] width 121 height 25
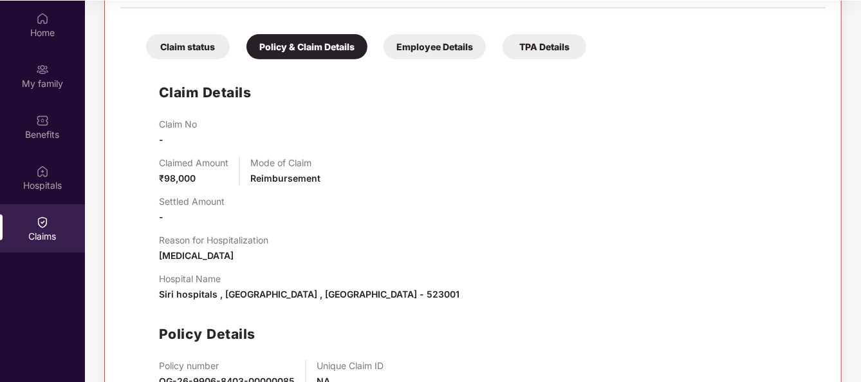
scroll to position [231, 0]
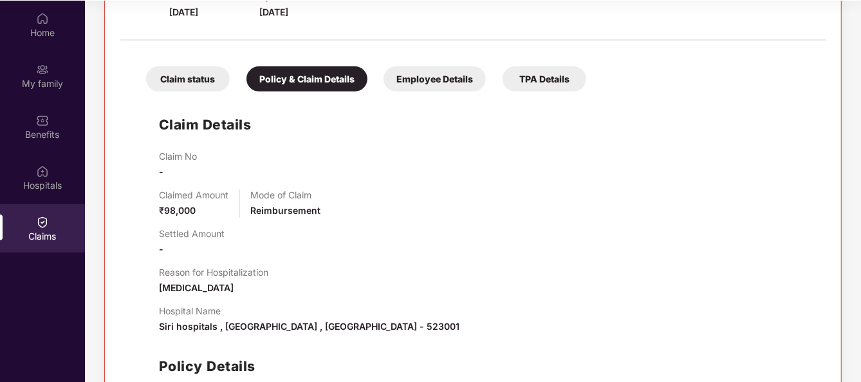
click at [429, 75] on div "Employee Details" at bounding box center [435, 78] width 102 height 25
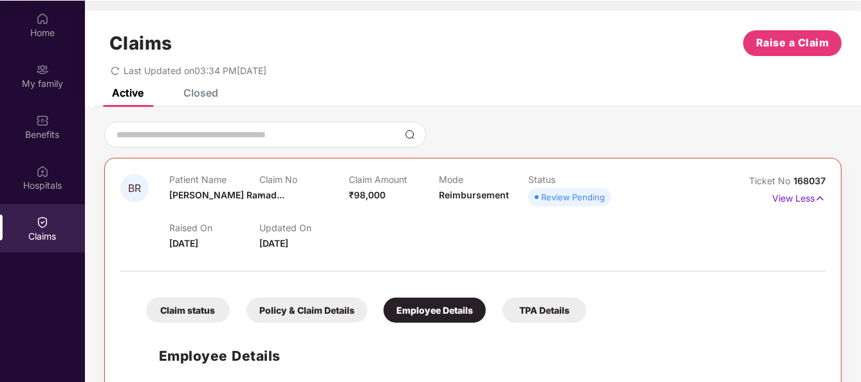
scroll to position [66, 0]
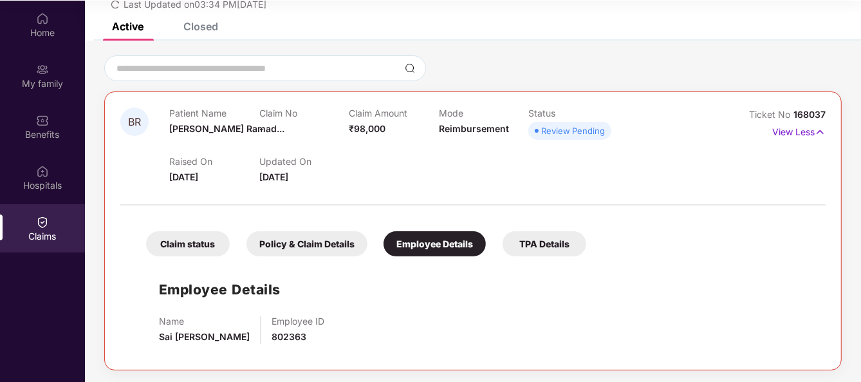
click at [559, 248] on div "TPA Details" at bounding box center [545, 243] width 84 height 25
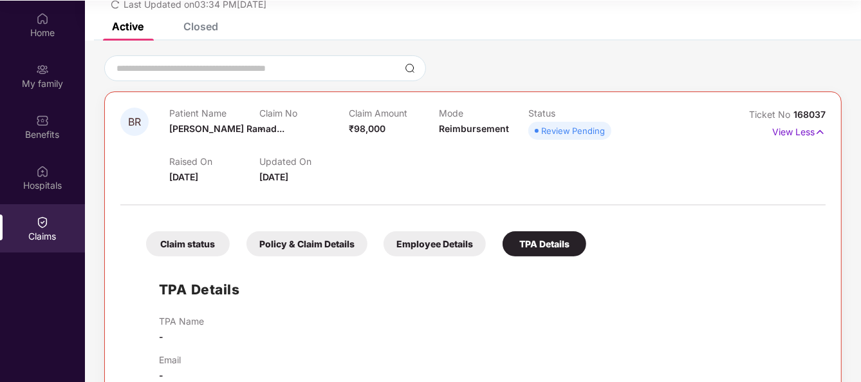
scroll to position [95, 0]
